Goal: Transaction & Acquisition: Purchase product/service

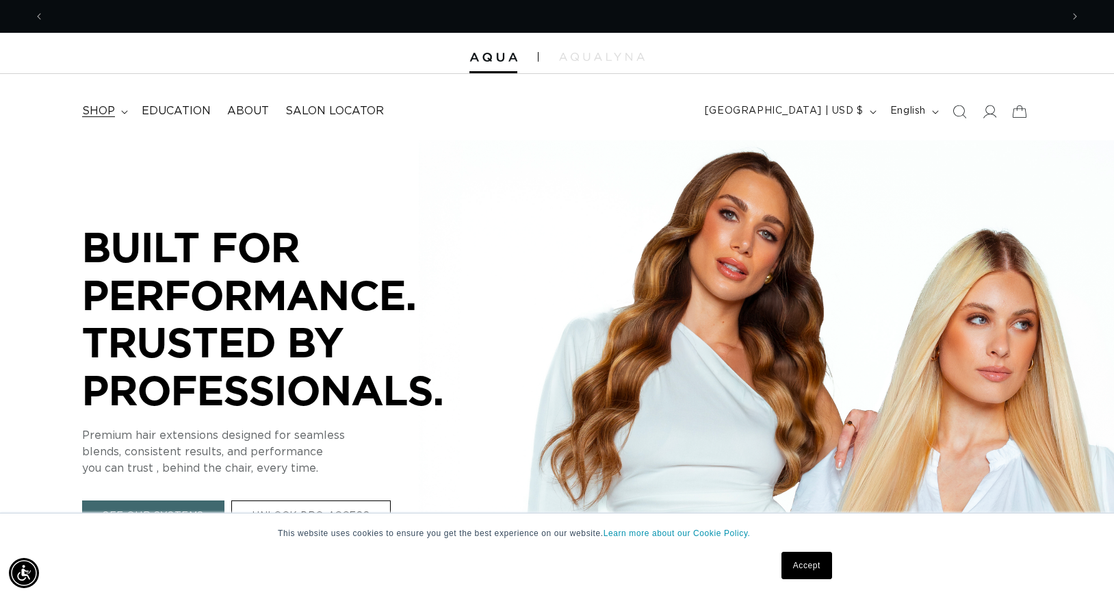
scroll to position [0, 1017]
click at [108, 115] on span "shop" at bounding box center [98, 111] width 33 height 14
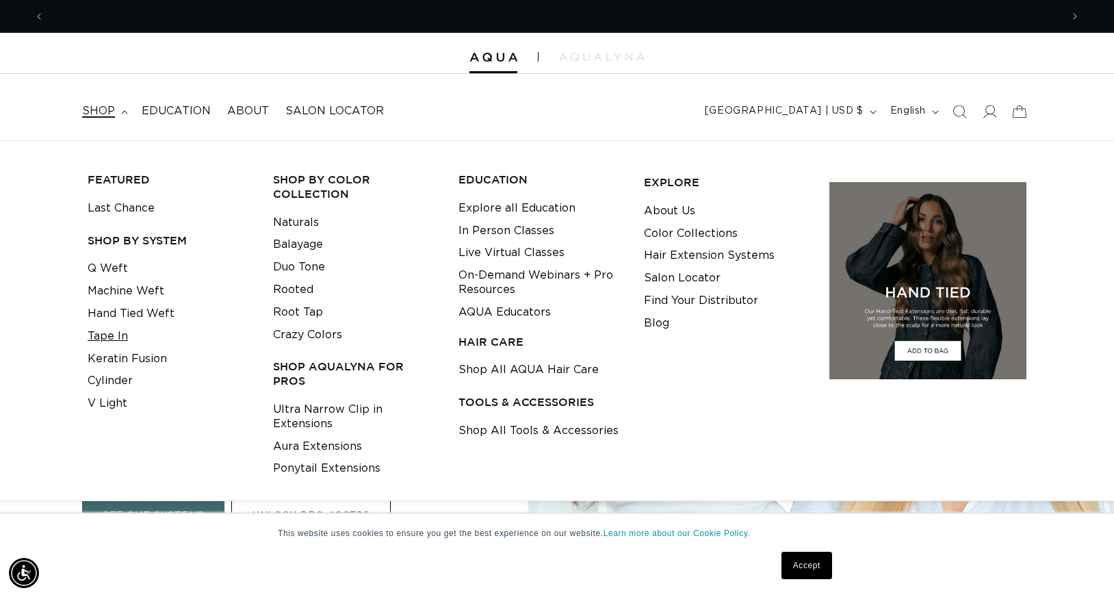
scroll to position [0, 2033]
click at [114, 333] on link "Tape In" at bounding box center [108, 336] width 40 height 23
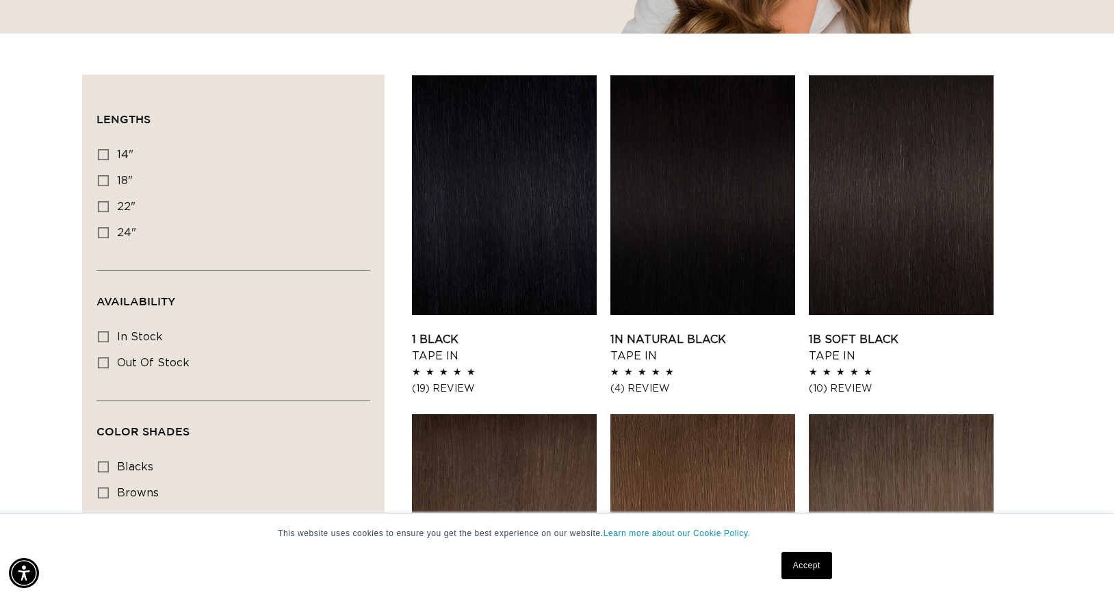
scroll to position [420, 0]
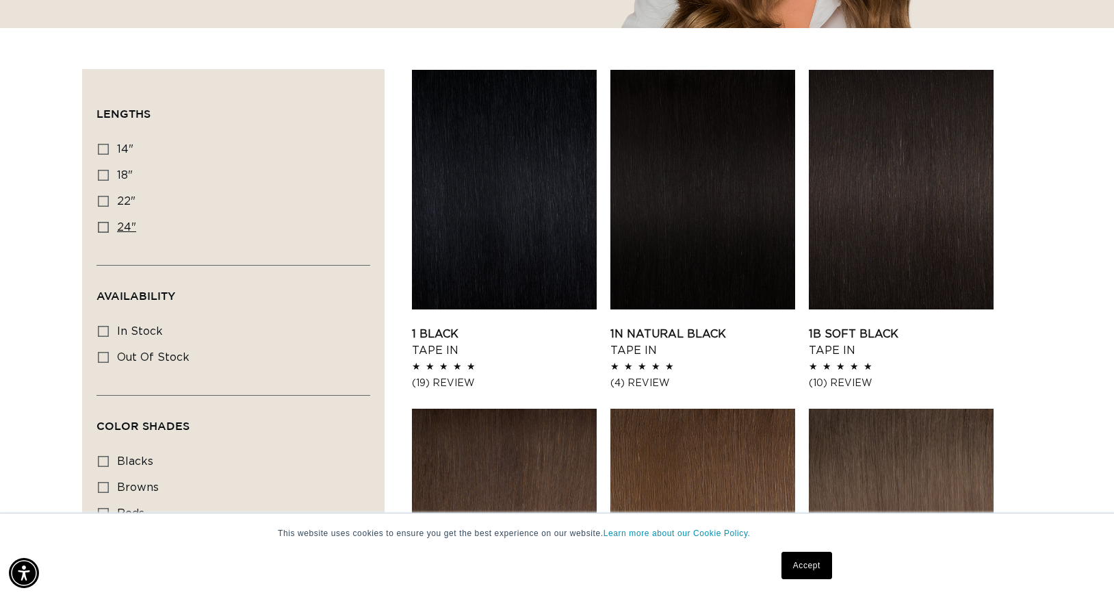
click at [102, 222] on icon at bounding box center [103, 227] width 11 height 11
click at [102, 222] on input "24" 24" (27 products)" at bounding box center [103, 227] width 11 height 11
checkbox input "true"
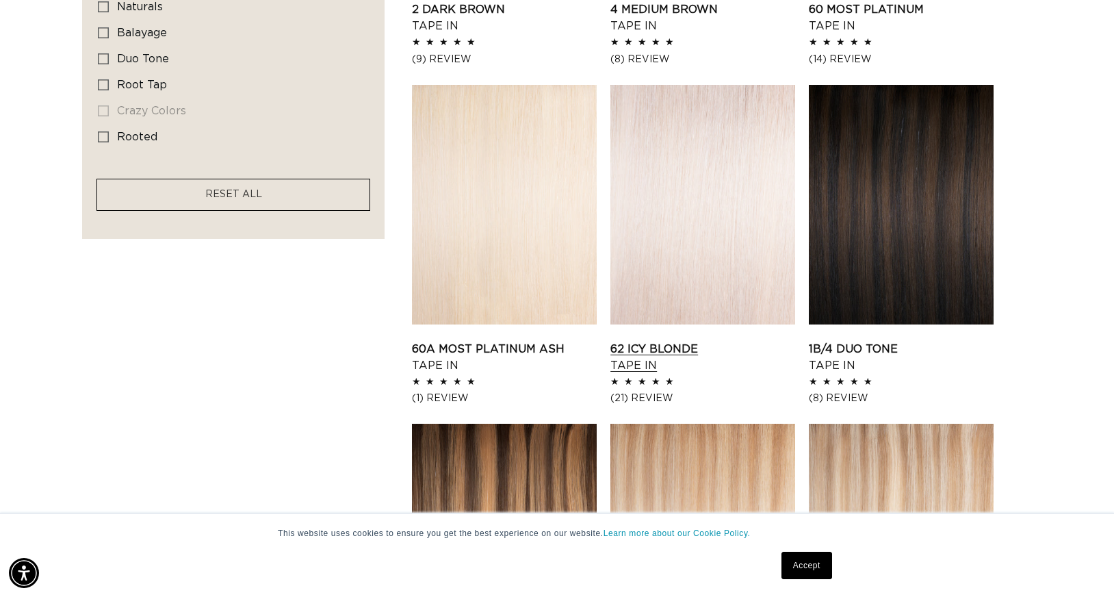
click at [735, 341] on link "62 Icy Blonde Tape In" at bounding box center [702, 357] width 185 height 33
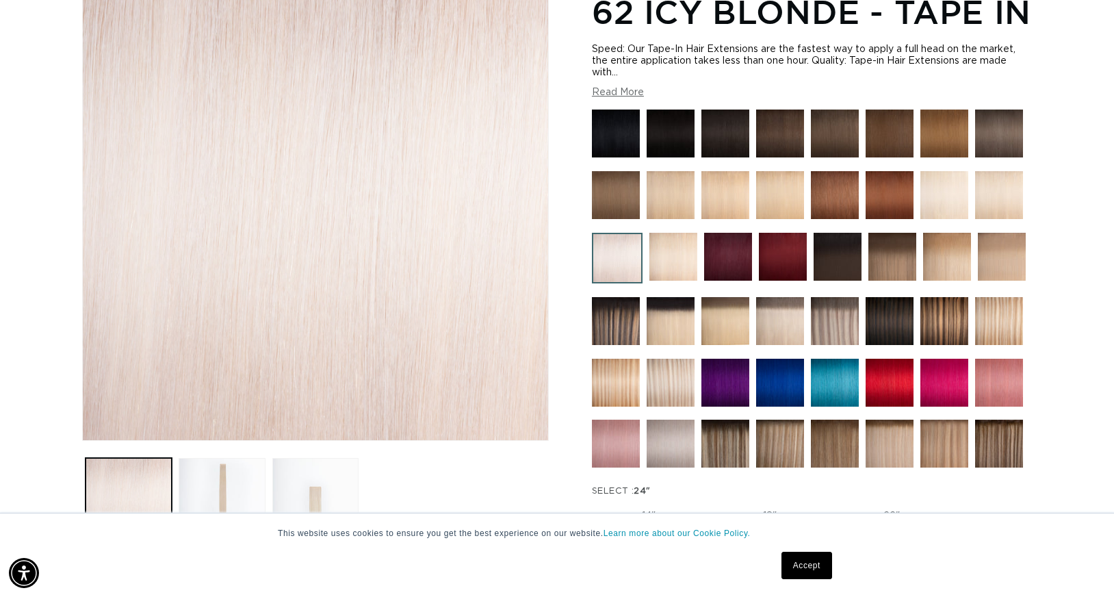
scroll to position [0, 1017]
click at [603, 99] on button "Read More" at bounding box center [618, 93] width 52 height 12
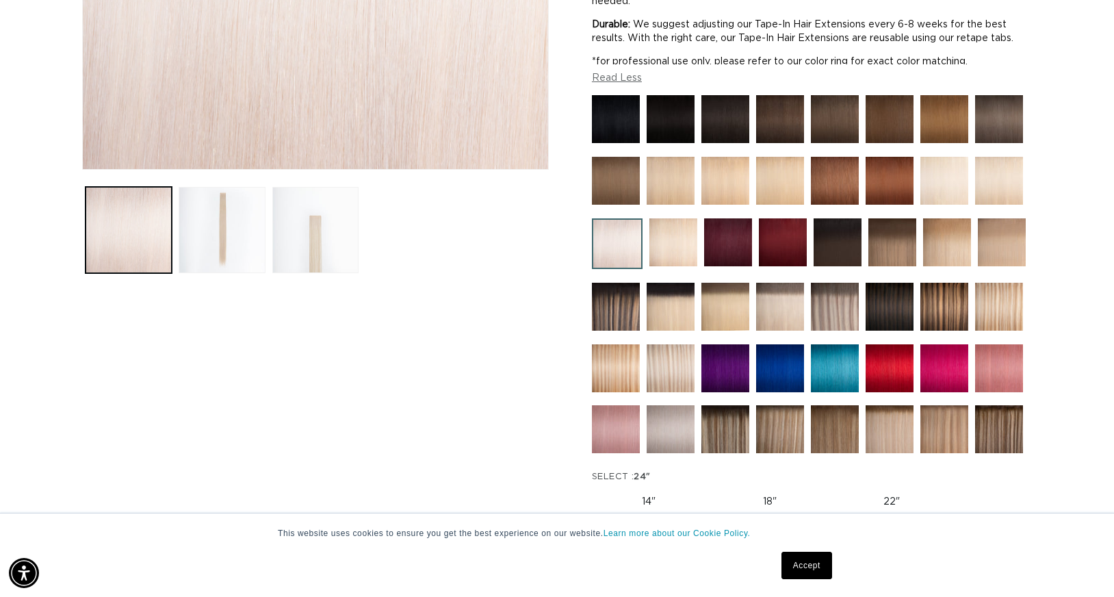
scroll to position [0, 2033]
